Goal: Information Seeking & Learning: Learn about a topic

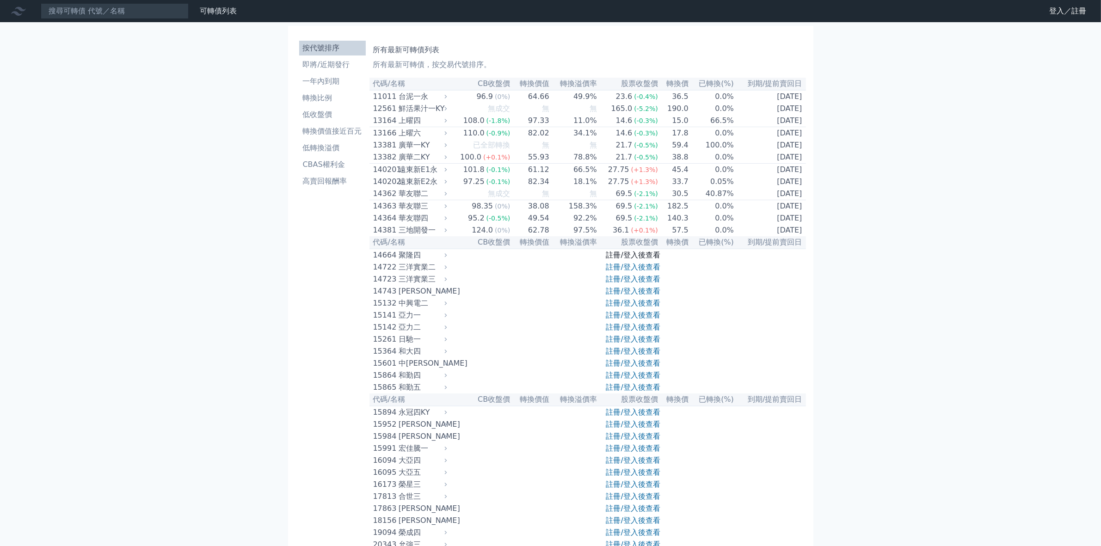
click at [624, 259] on link "註冊/登入後查看" at bounding box center [633, 255] width 54 height 9
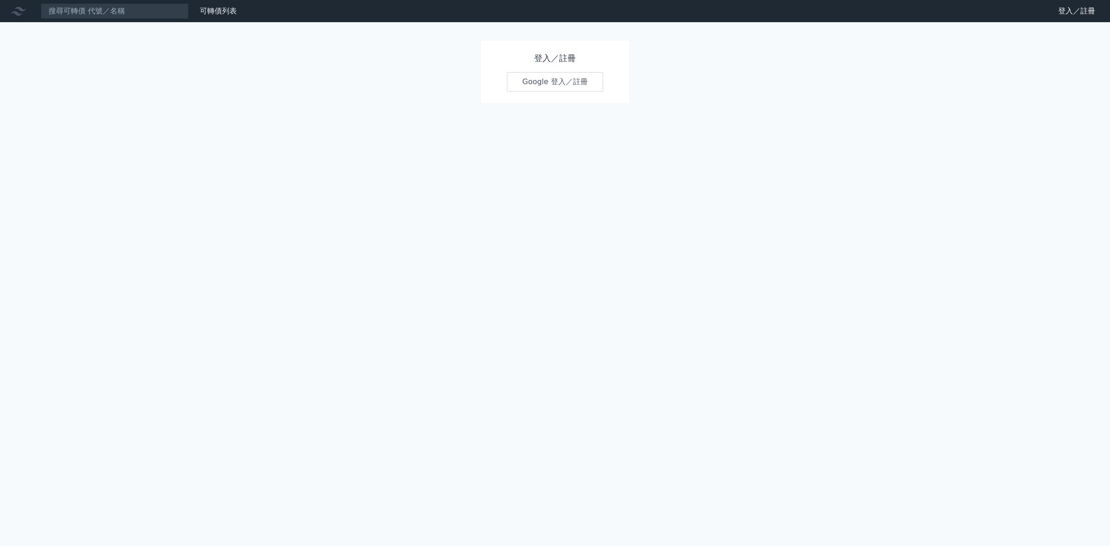
click at [560, 86] on link "Google 登入／註冊" at bounding box center [555, 81] width 96 height 19
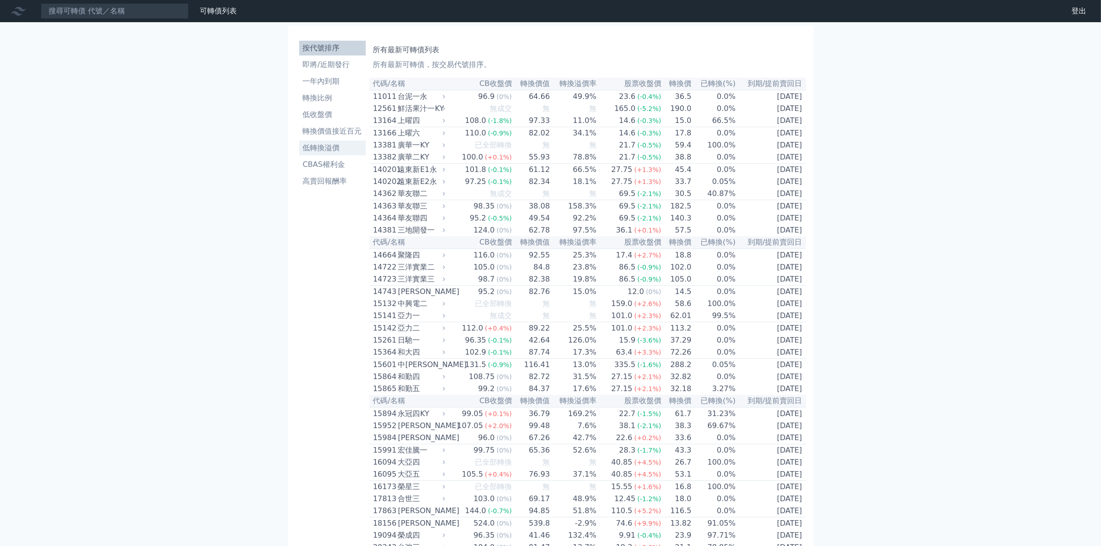
click at [330, 150] on li "低轉換溢價" at bounding box center [332, 147] width 67 height 11
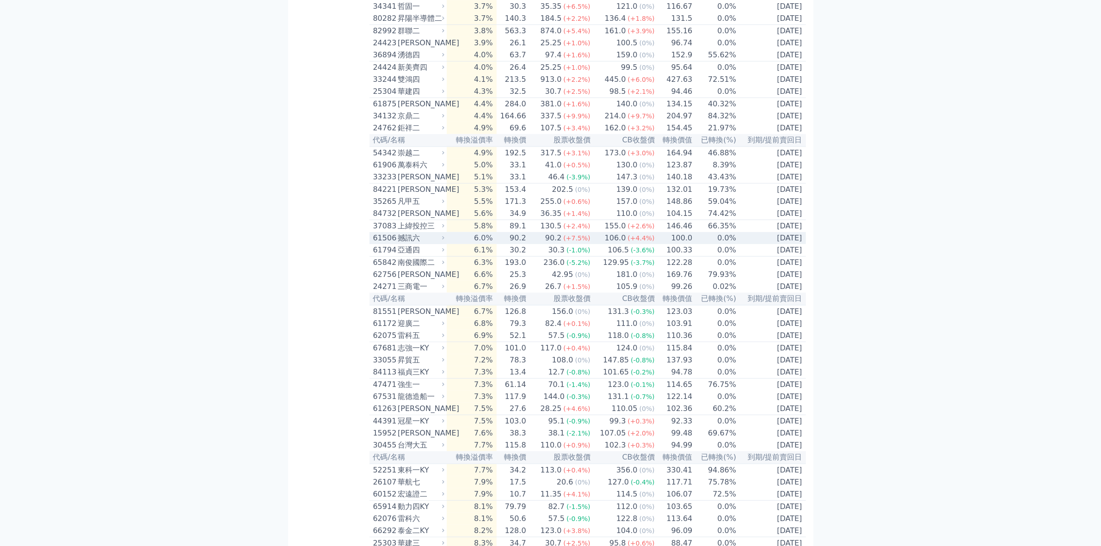
scroll to position [751, 0]
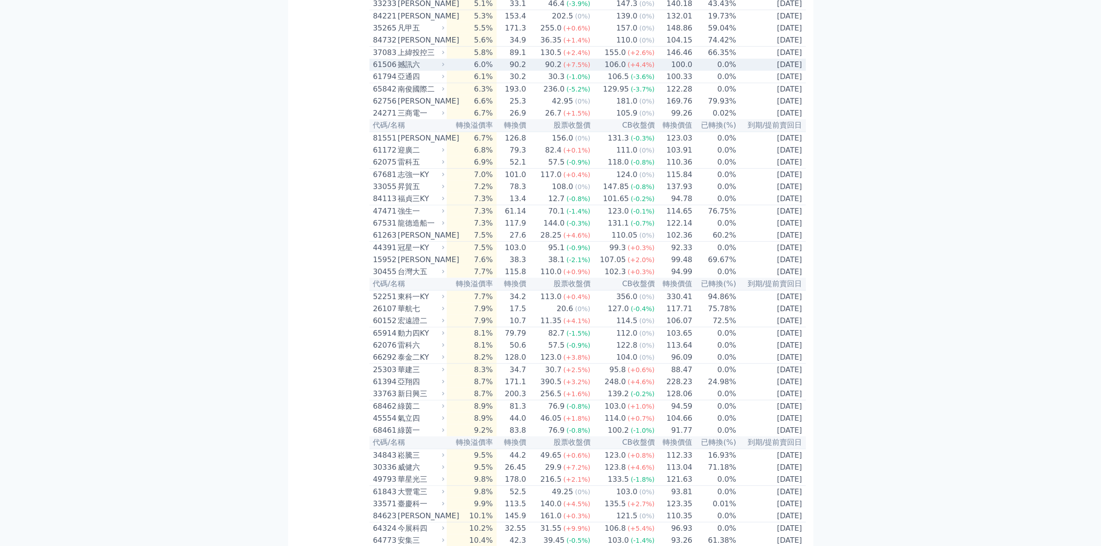
click at [490, 71] on td "6.0%" at bounding box center [471, 65] width 49 height 12
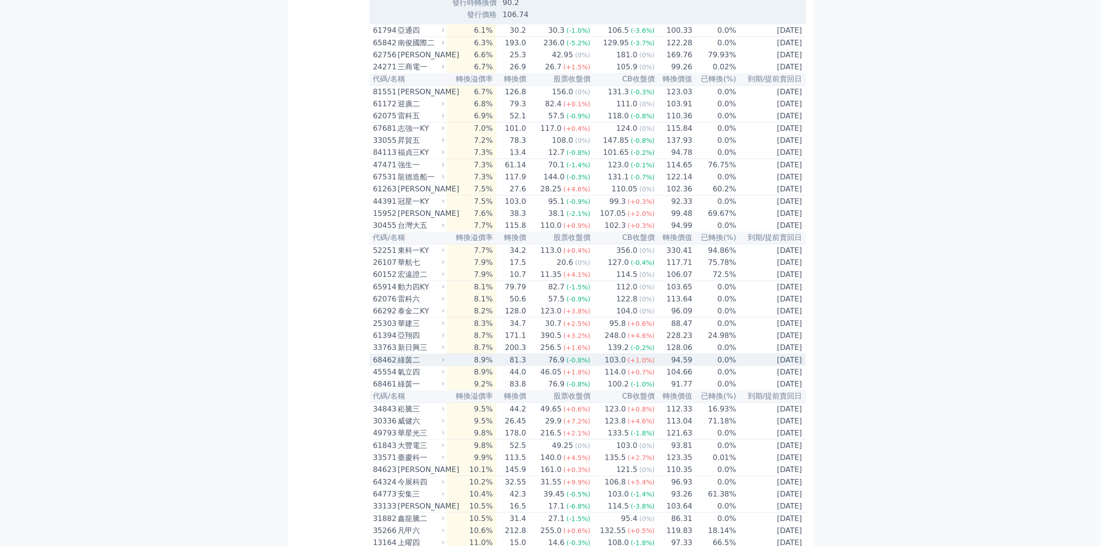
scroll to position [1156, 0]
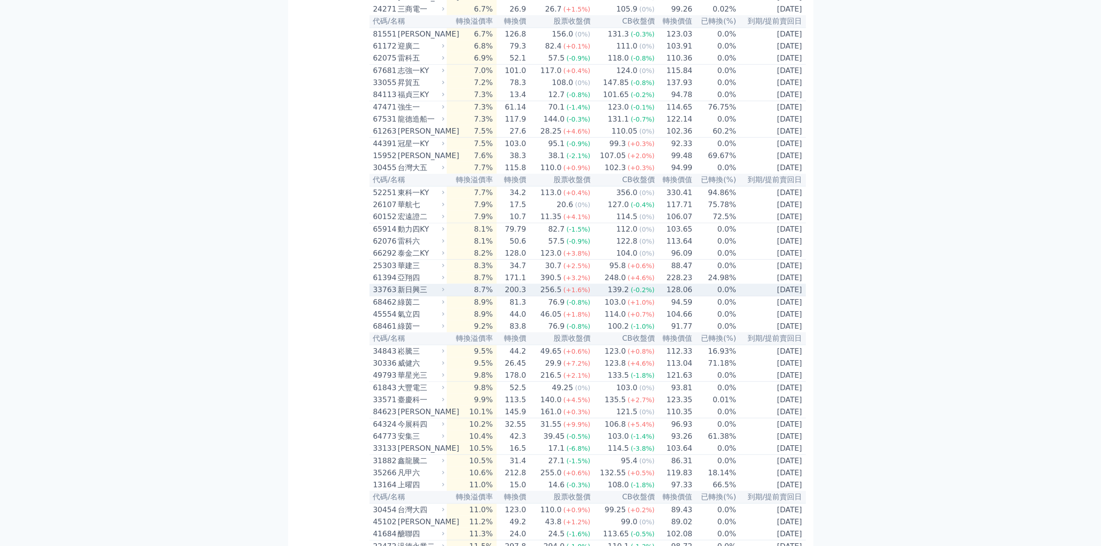
click at [427, 295] on div "新日興三" at bounding box center [420, 289] width 45 height 11
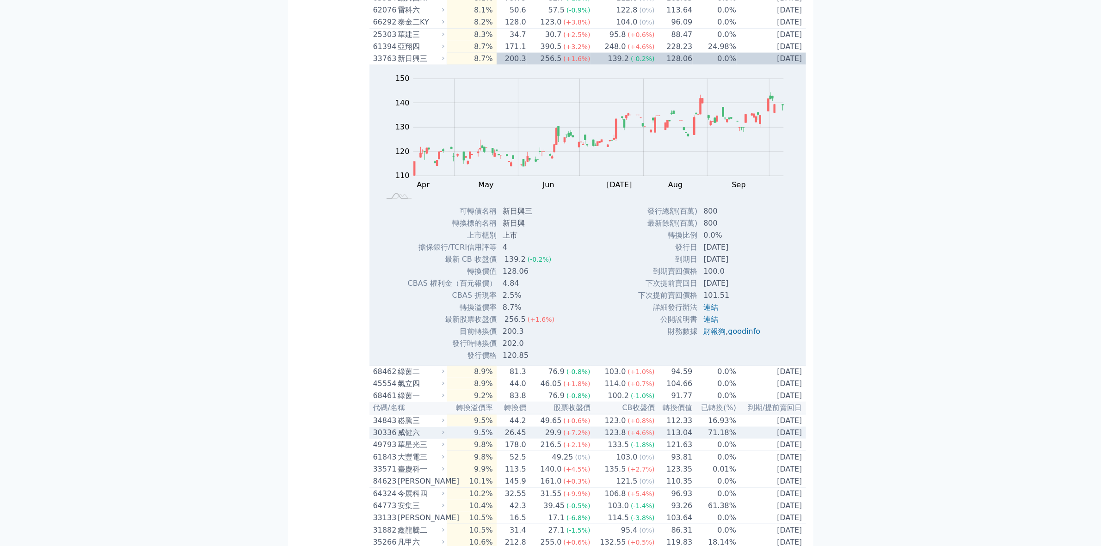
scroll to position [1560, 0]
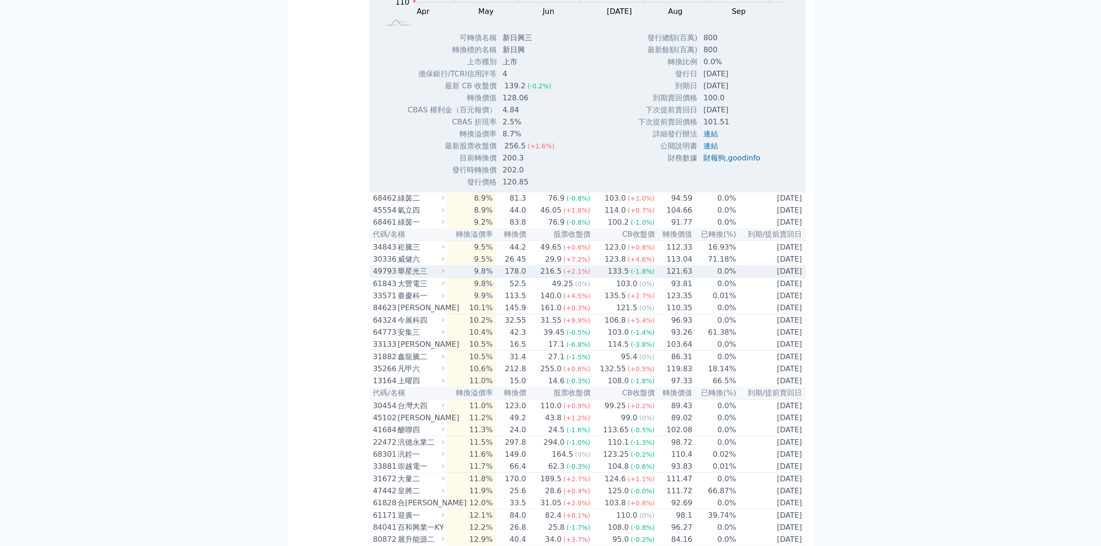
click at [422, 277] on div "華星光三" at bounding box center [420, 271] width 45 height 11
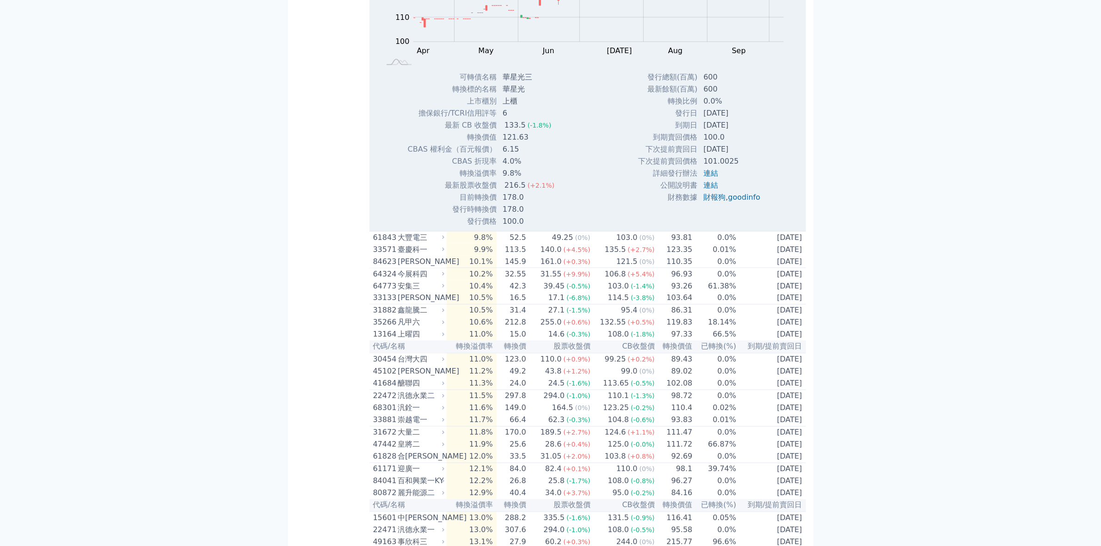
scroll to position [2023, 0]
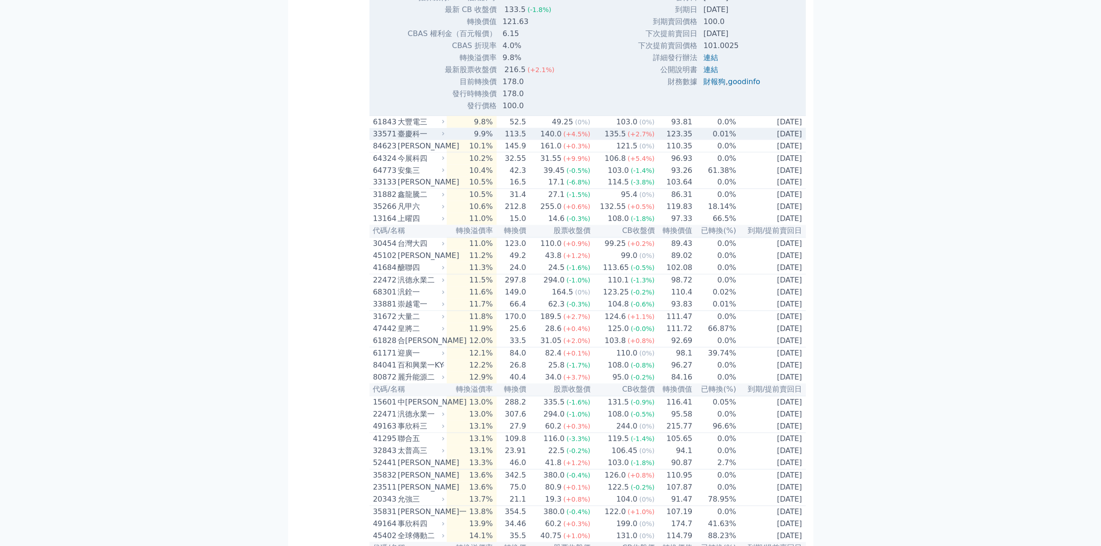
click at [414, 140] on div "臺慶科一" at bounding box center [420, 134] width 45 height 11
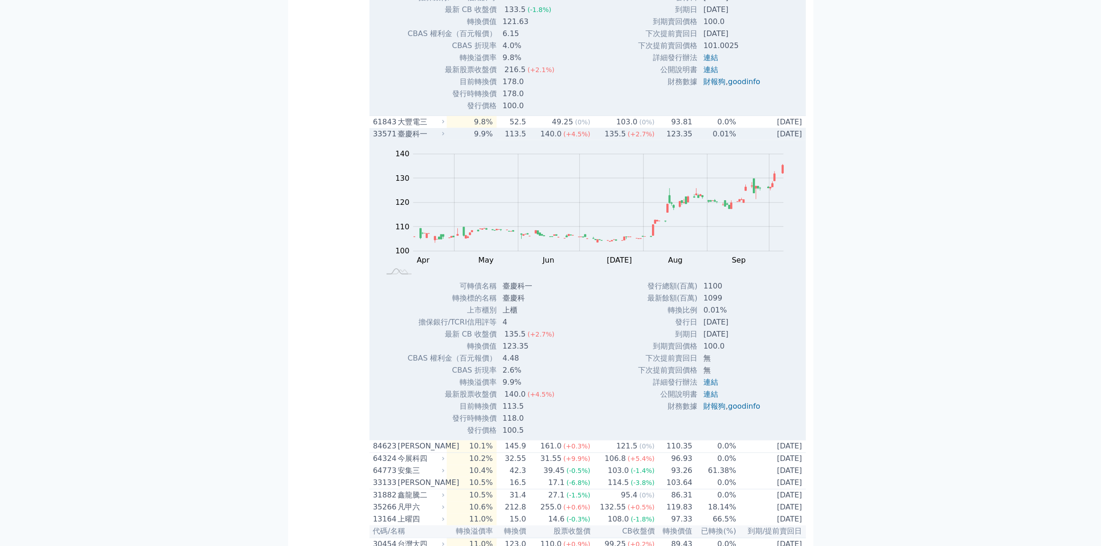
scroll to position [2138, 0]
